Goal: Information Seeking & Learning: Learn about a topic

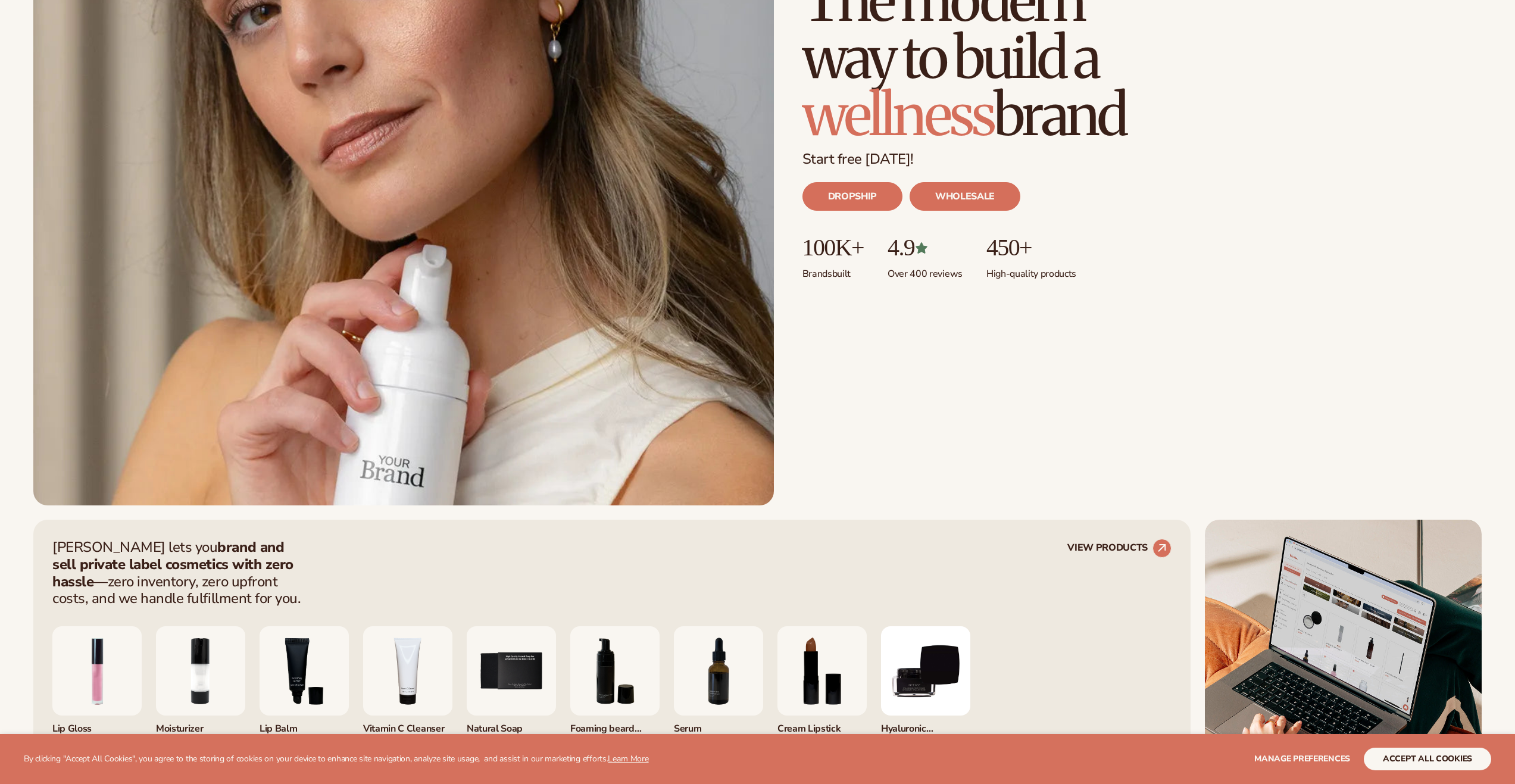
scroll to position [655, 0]
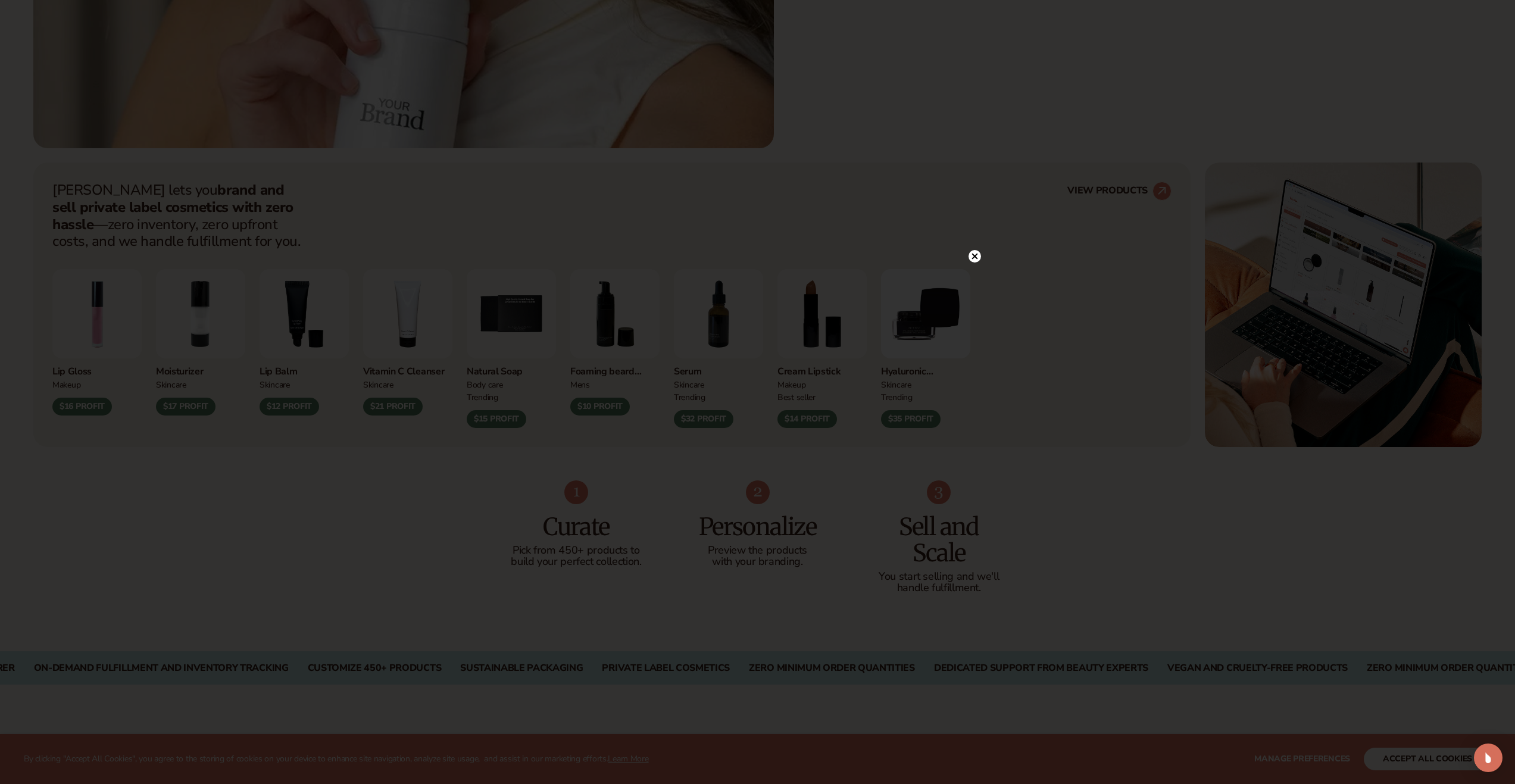
click at [971, 250] on icon at bounding box center [974, 256] width 12 height 12
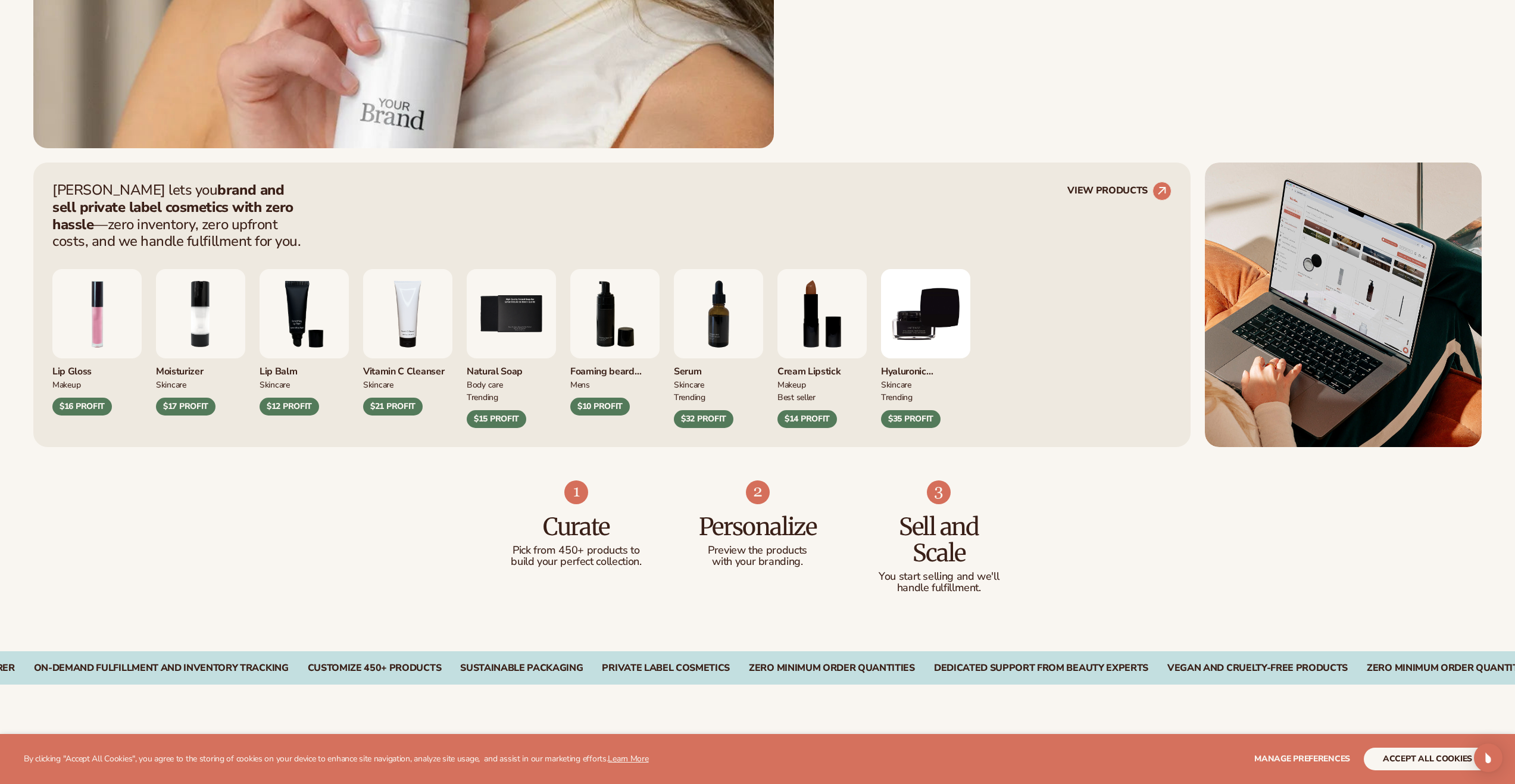
click at [76, 302] on img "1 / 9" at bounding box center [97, 314] width 89 height 89
click at [109, 328] on img "1 / 9" at bounding box center [97, 314] width 89 height 89
click at [91, 313] on img "1 / 9" at bounding box center [97, 314] width 89 height 89
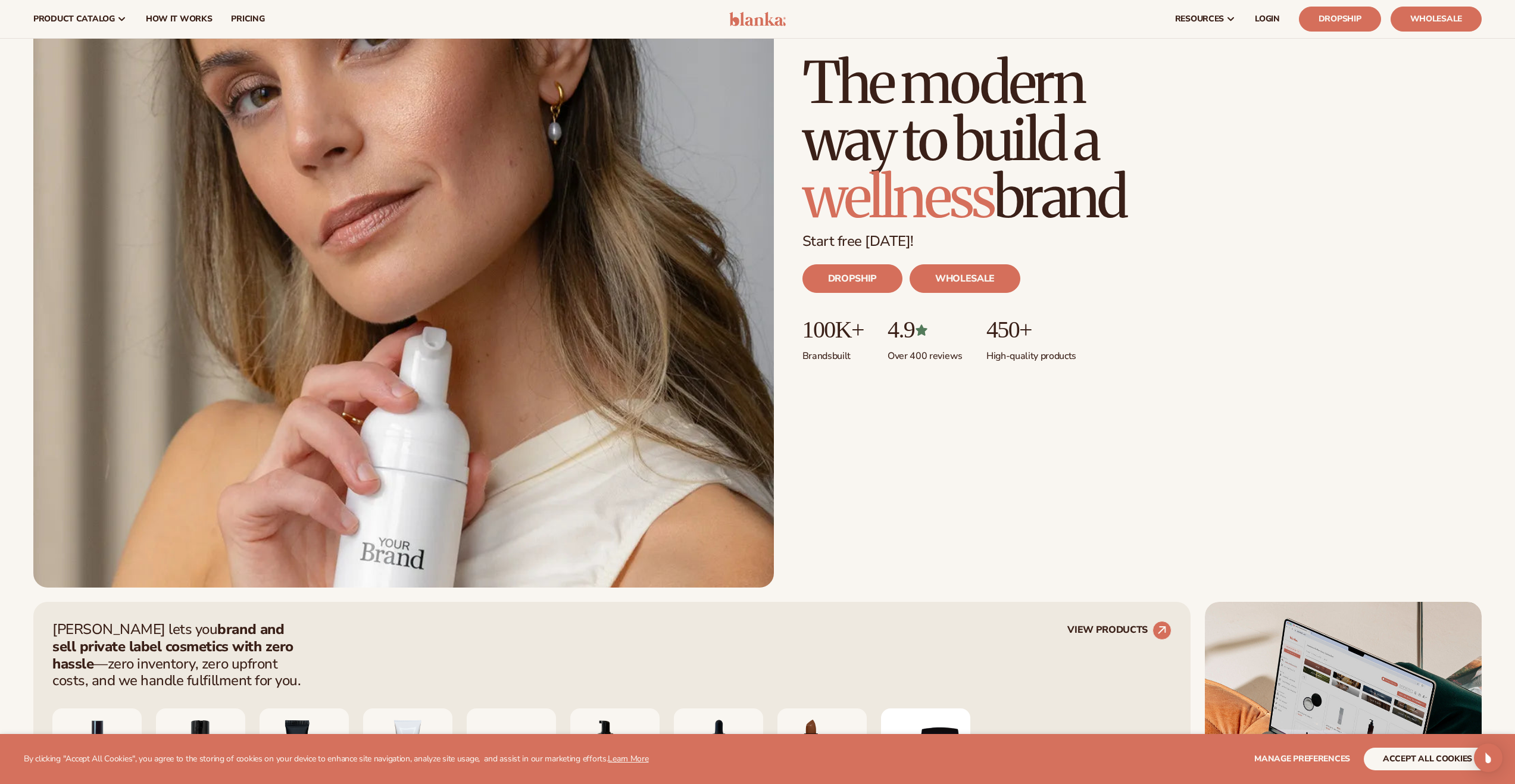
scroll to position [59, 0]
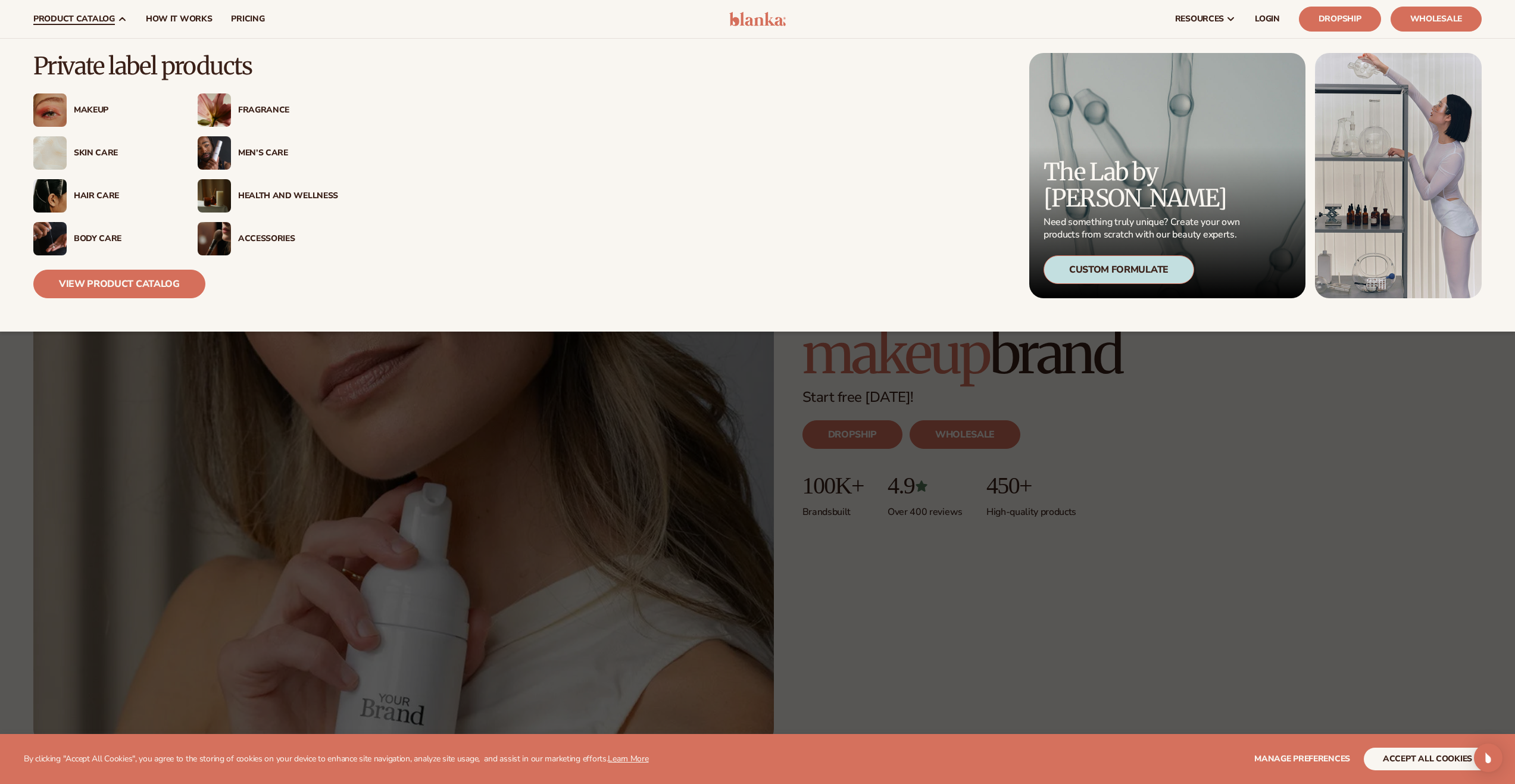
click at [56, 108] on img at bounding box center [50, 110] width 33 height 33
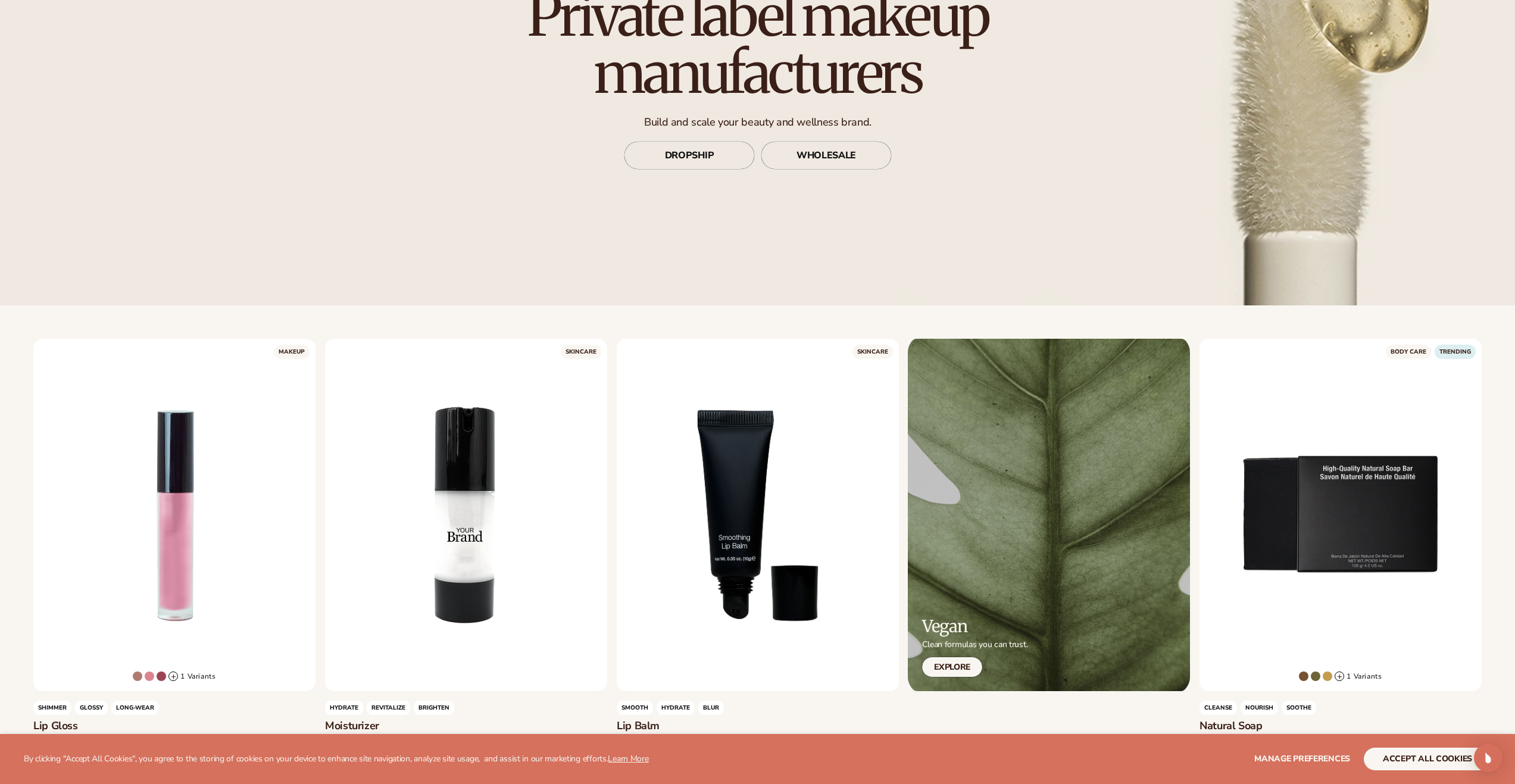
scroll to position [357, 0]
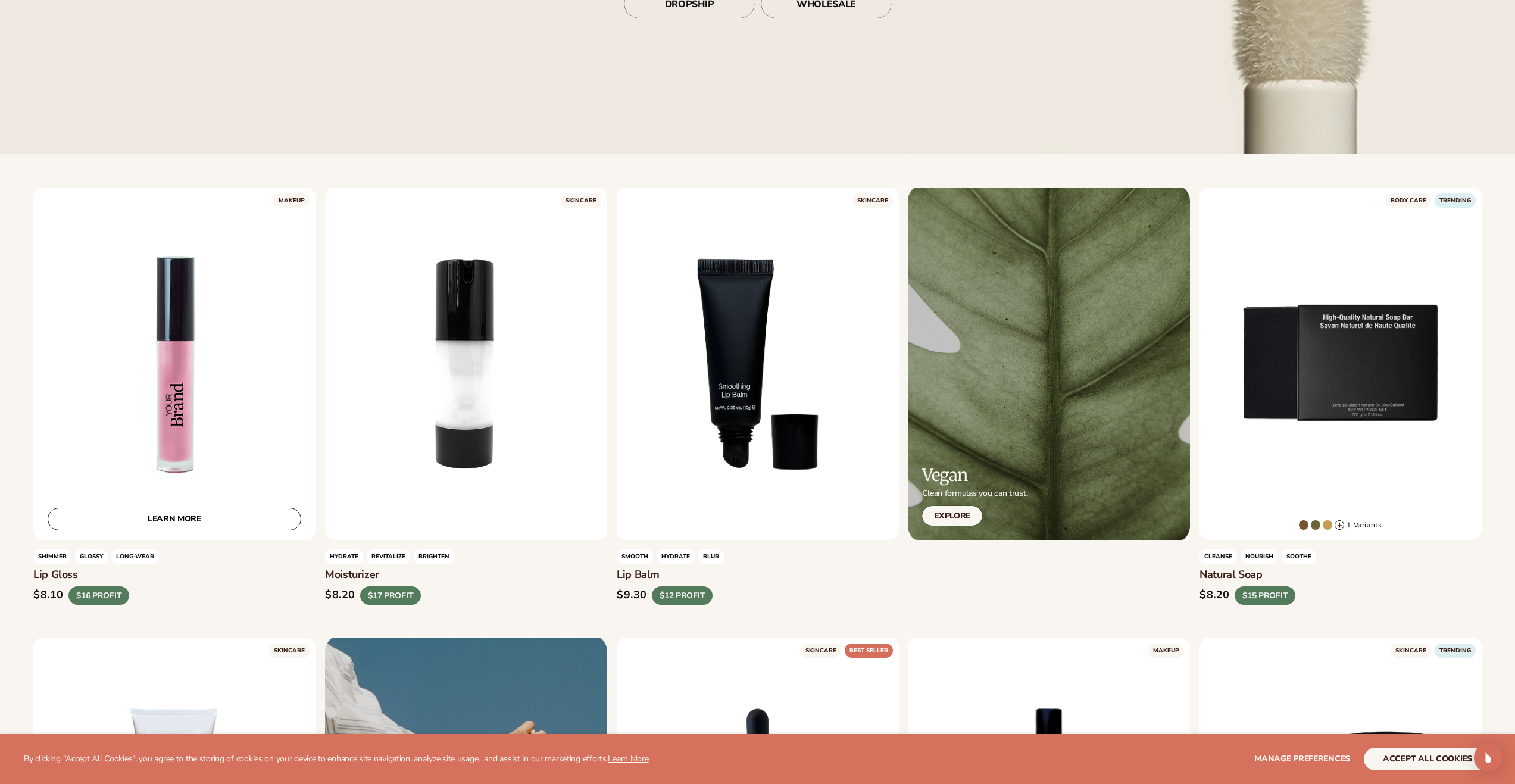
click at [168, 485] on div "LEARN MORE" at bounding box center [174, 364] width 282 height 353
click at [170, 510] on link "LEARN MORE" at bounding box center [174, 519] width 253 height 23
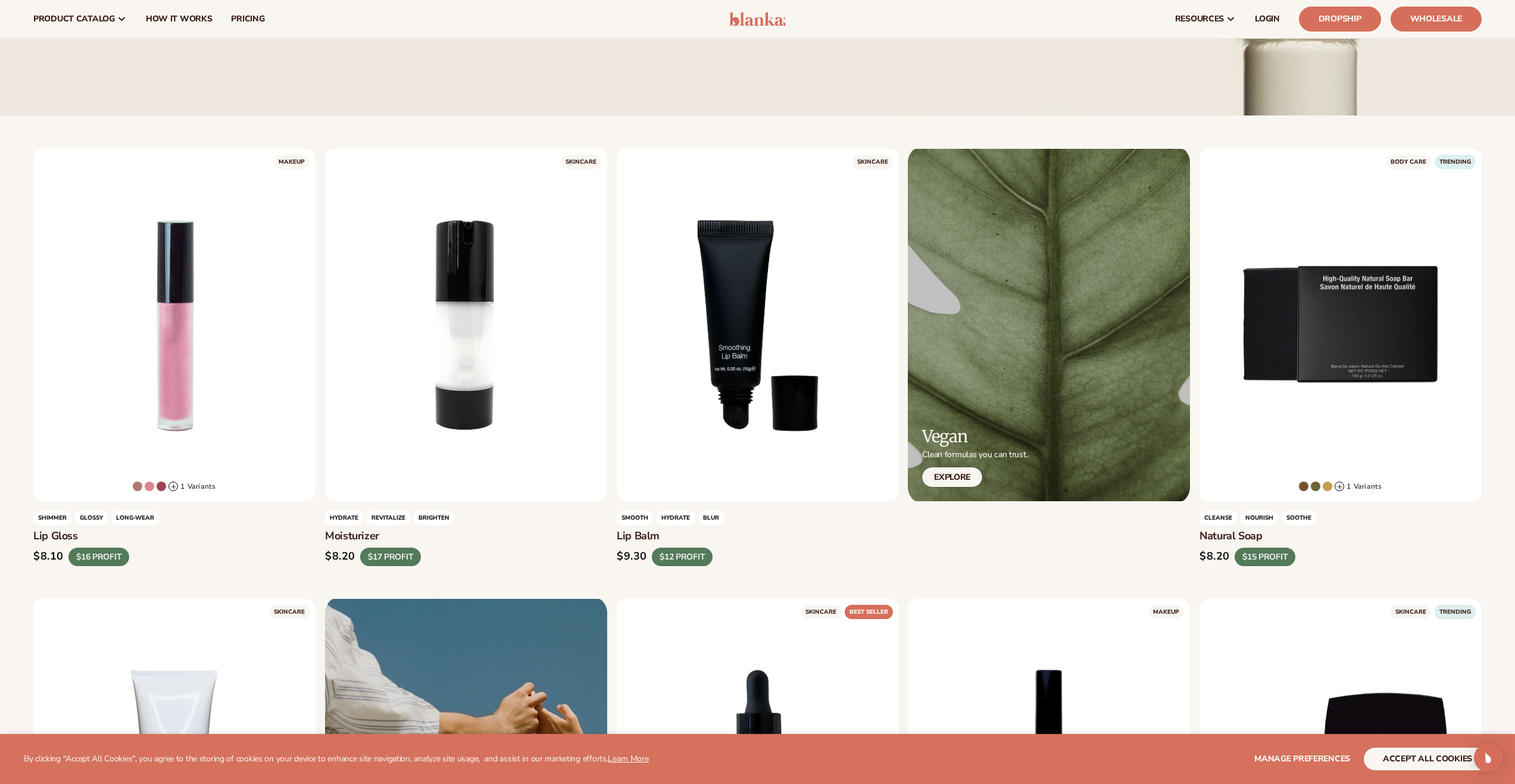
scroll to position [0, 0]
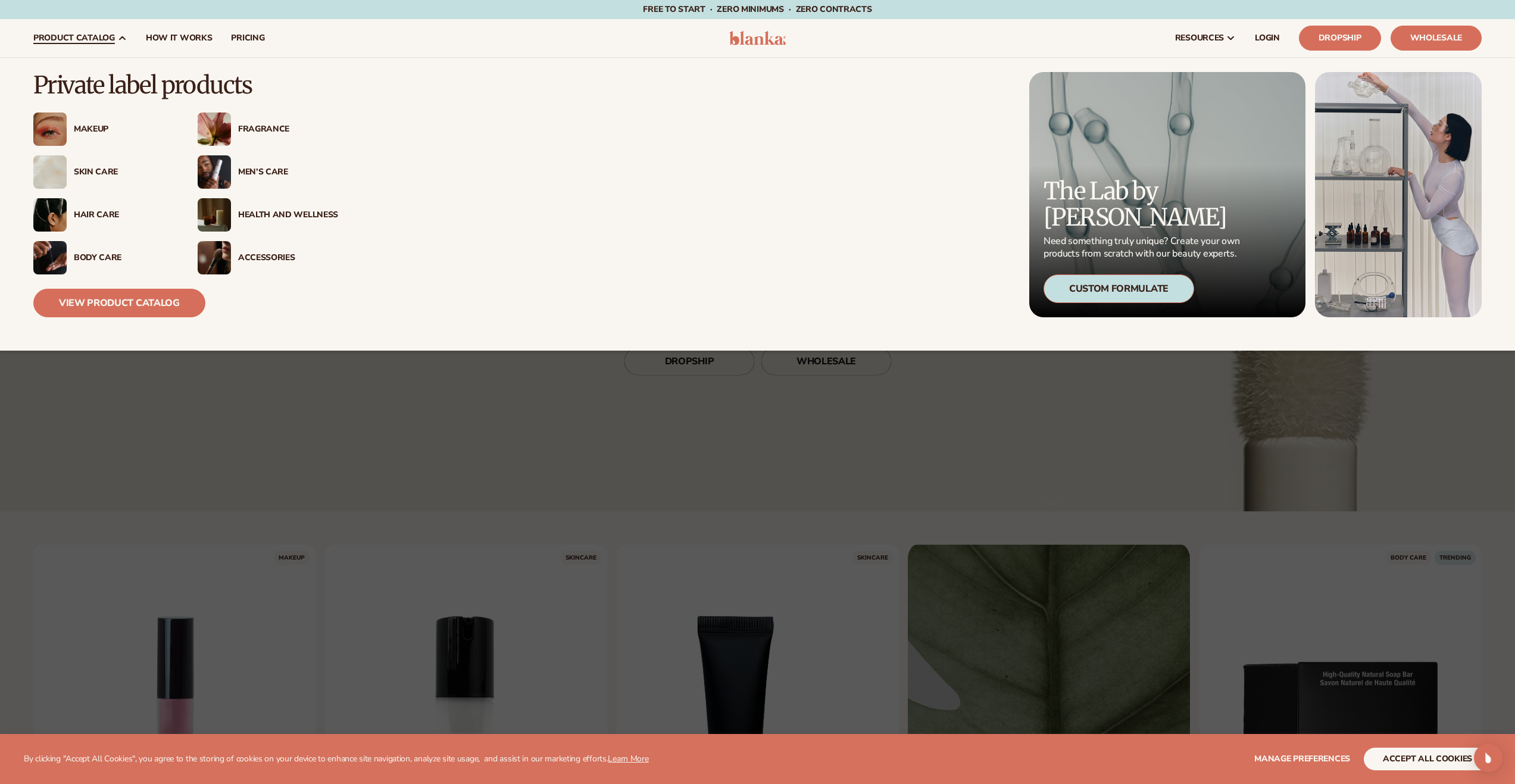
click at [48, 173] on img at bounding box center [50, 172] width 33 height 33
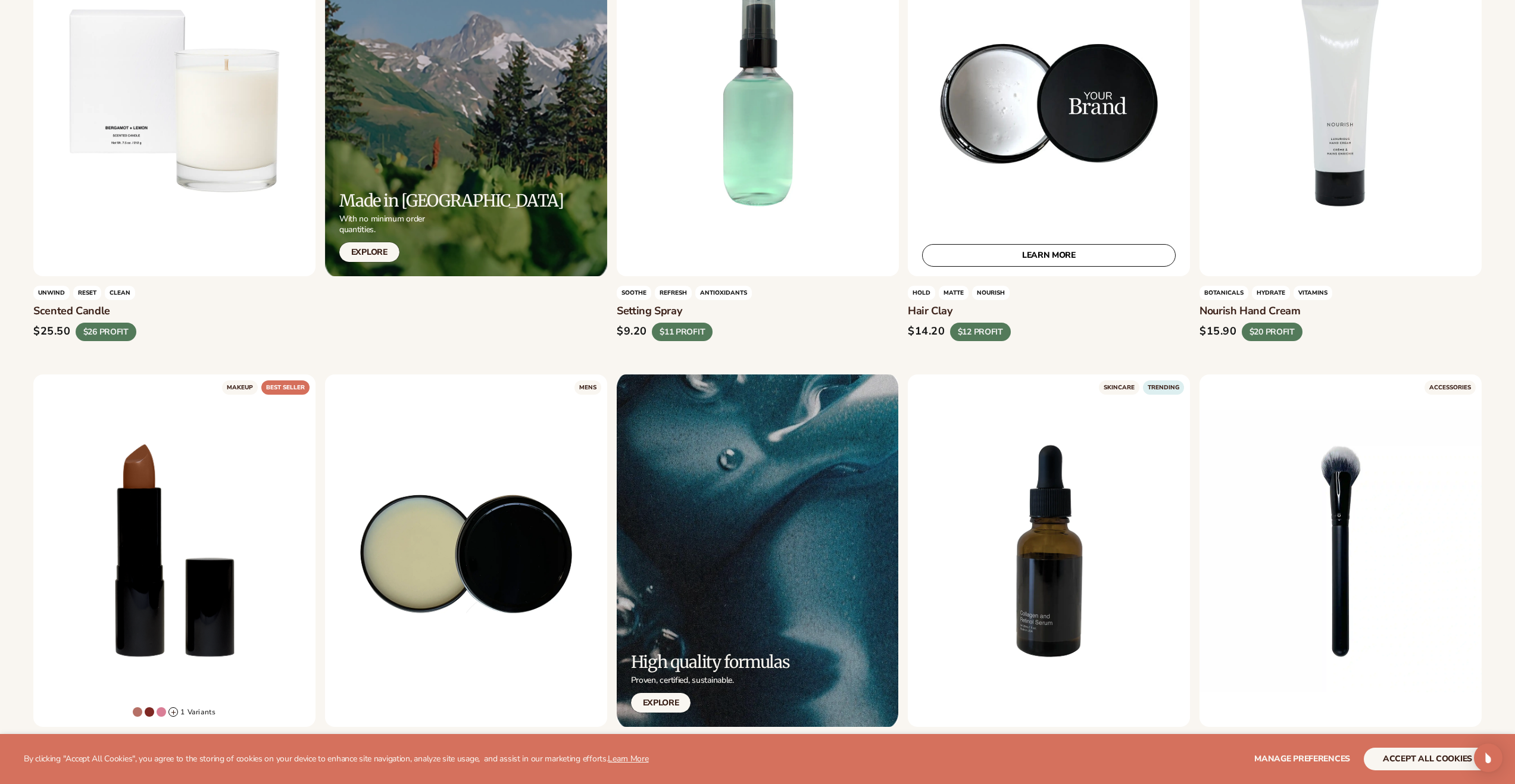
scroll to position [2024, 0]
